Goal: Register for event/course

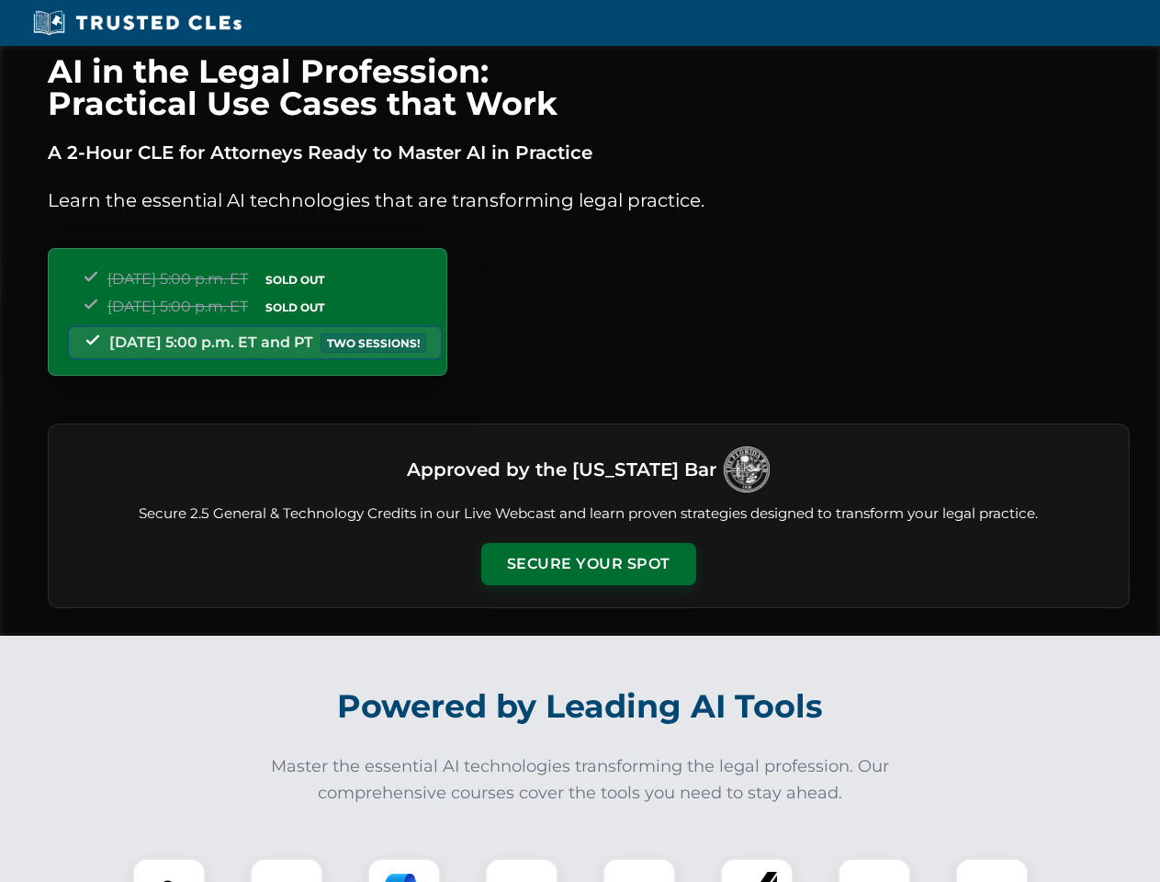
click at [588, 564] on button "Secure Your Spot" at bounding box center [588, 564] width 215 height 42
click at [169, 870] on img at bounding box center [168, 894] width 53 height 53
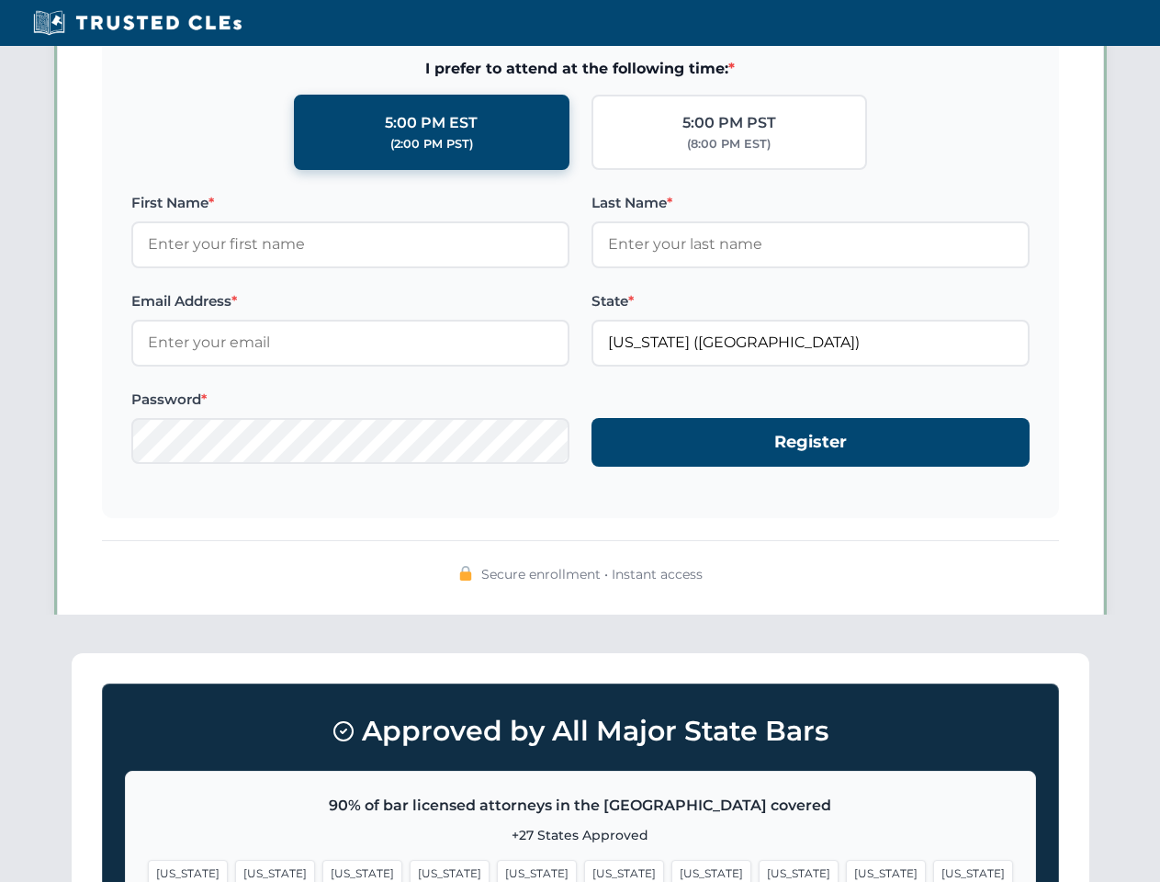
click at [672, 870] on span "[US_STATE]" at bounding box center [712, 873] width 80 height 27
click at [846, 870] on span "[US_STATE]" at bounding box center [886, 873] width 80 height 27
